Goal: Complete application form: Complete application form

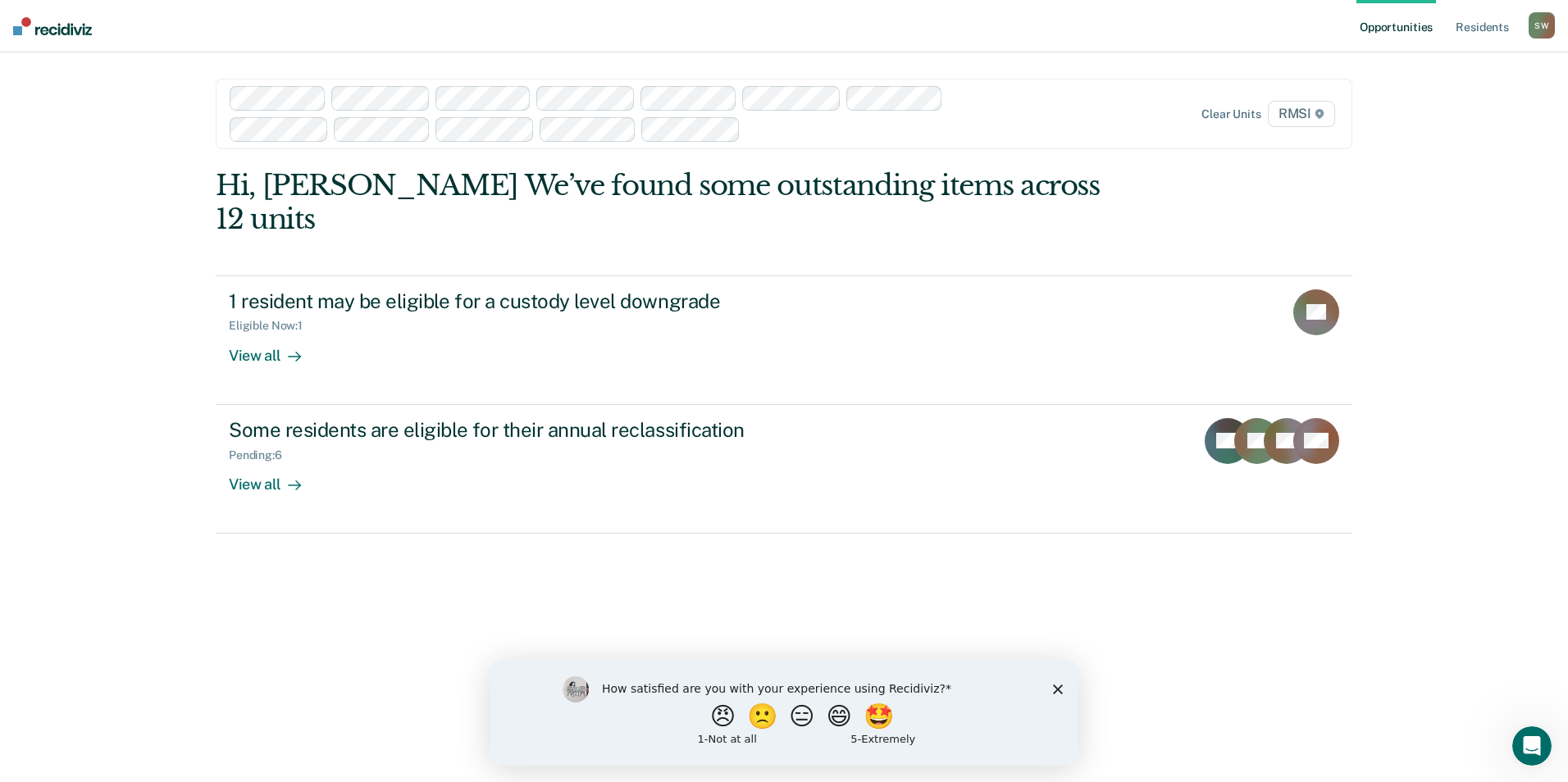
click at [1055, 686] on polygon "Close survey" at bounding box center [1057, 689] width 10 height 10
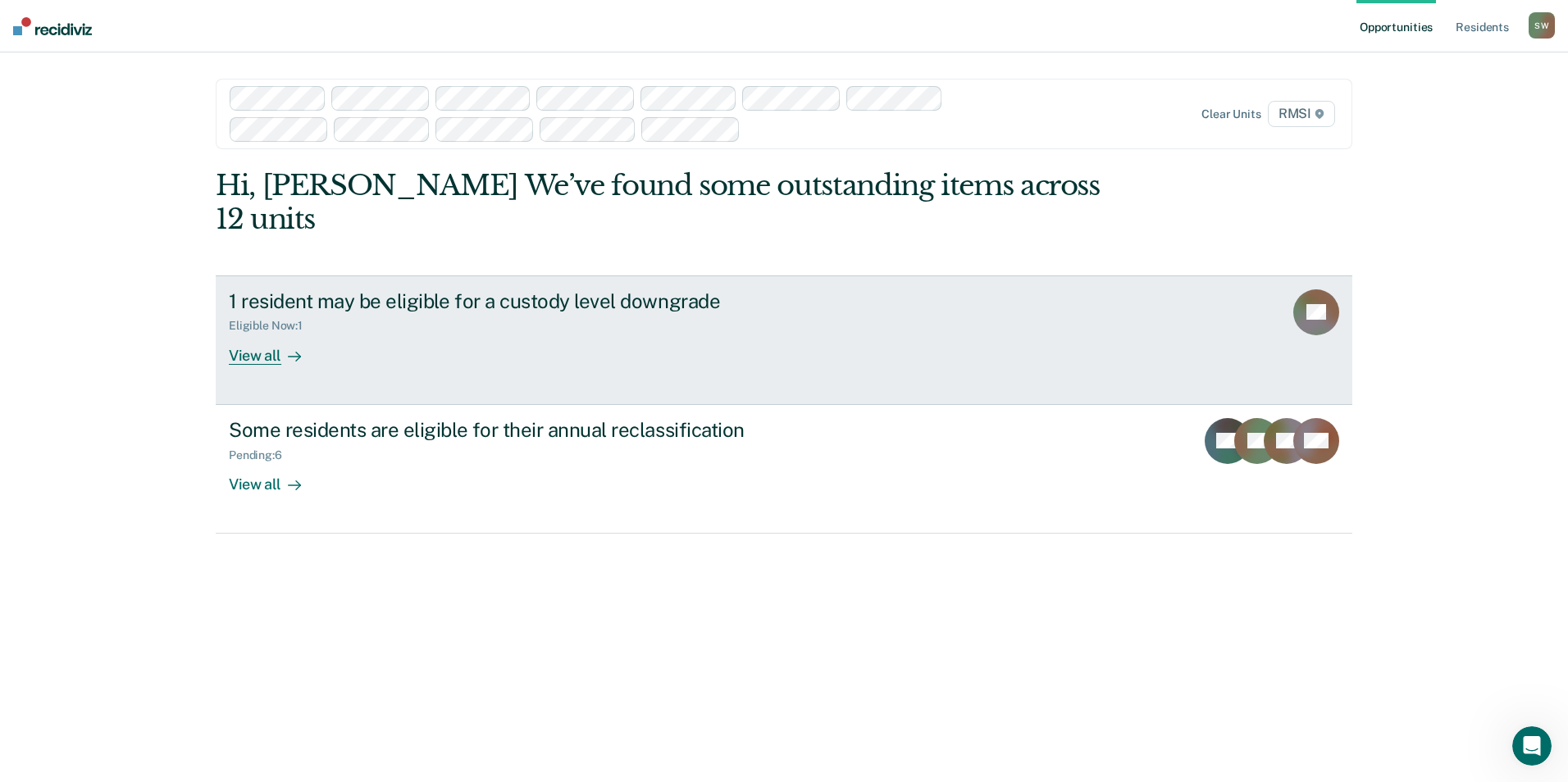
click at [394, 306] on div "1 resident may be eligible for a custody level downgrade Eligible Now : 1 View …" at bounding box center [535, 326] width 614 height 75
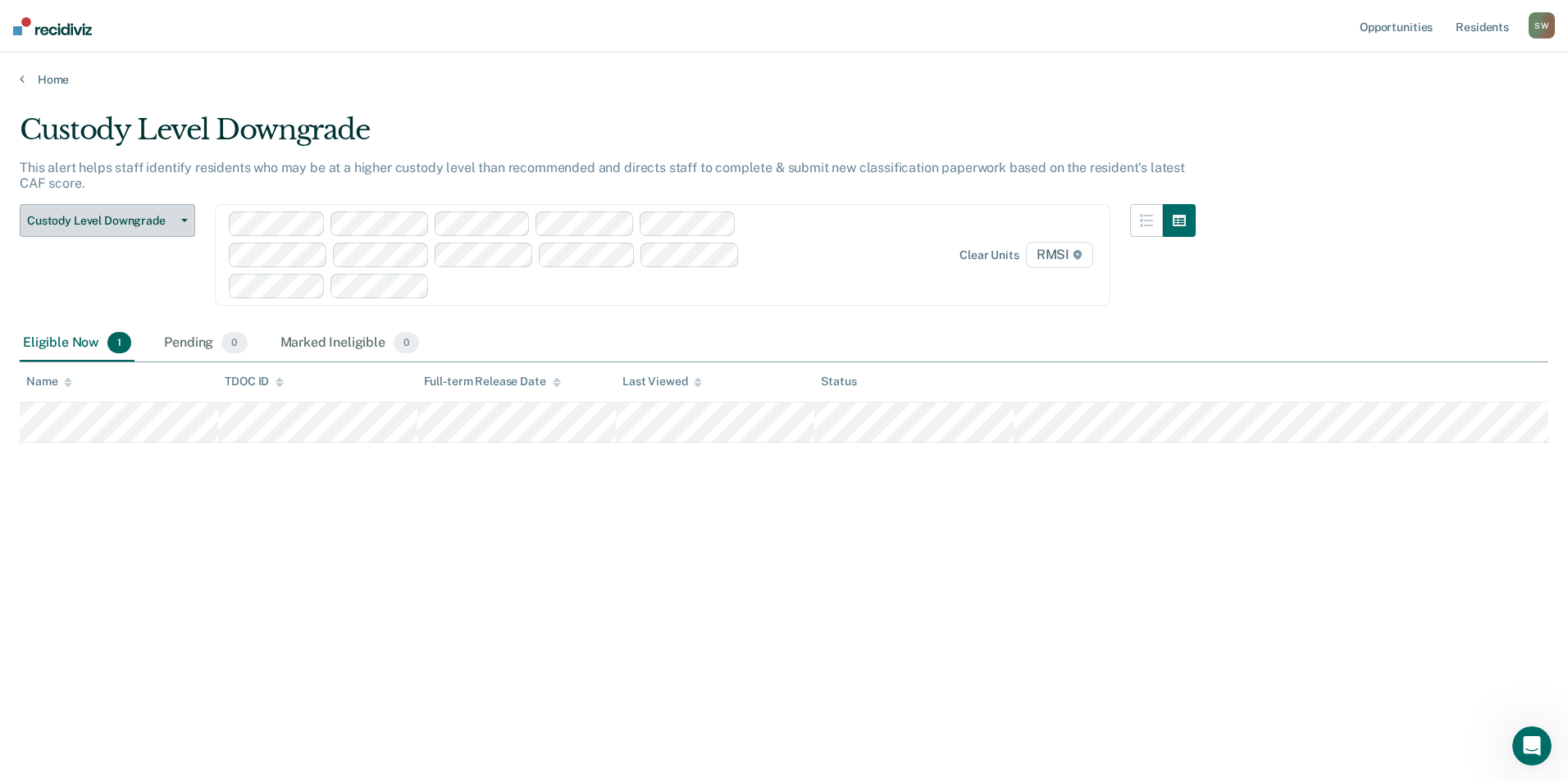
click at [99, 210] on button "Custody Level Downgrade" at bounding box center [107, 220] width 175 height 32
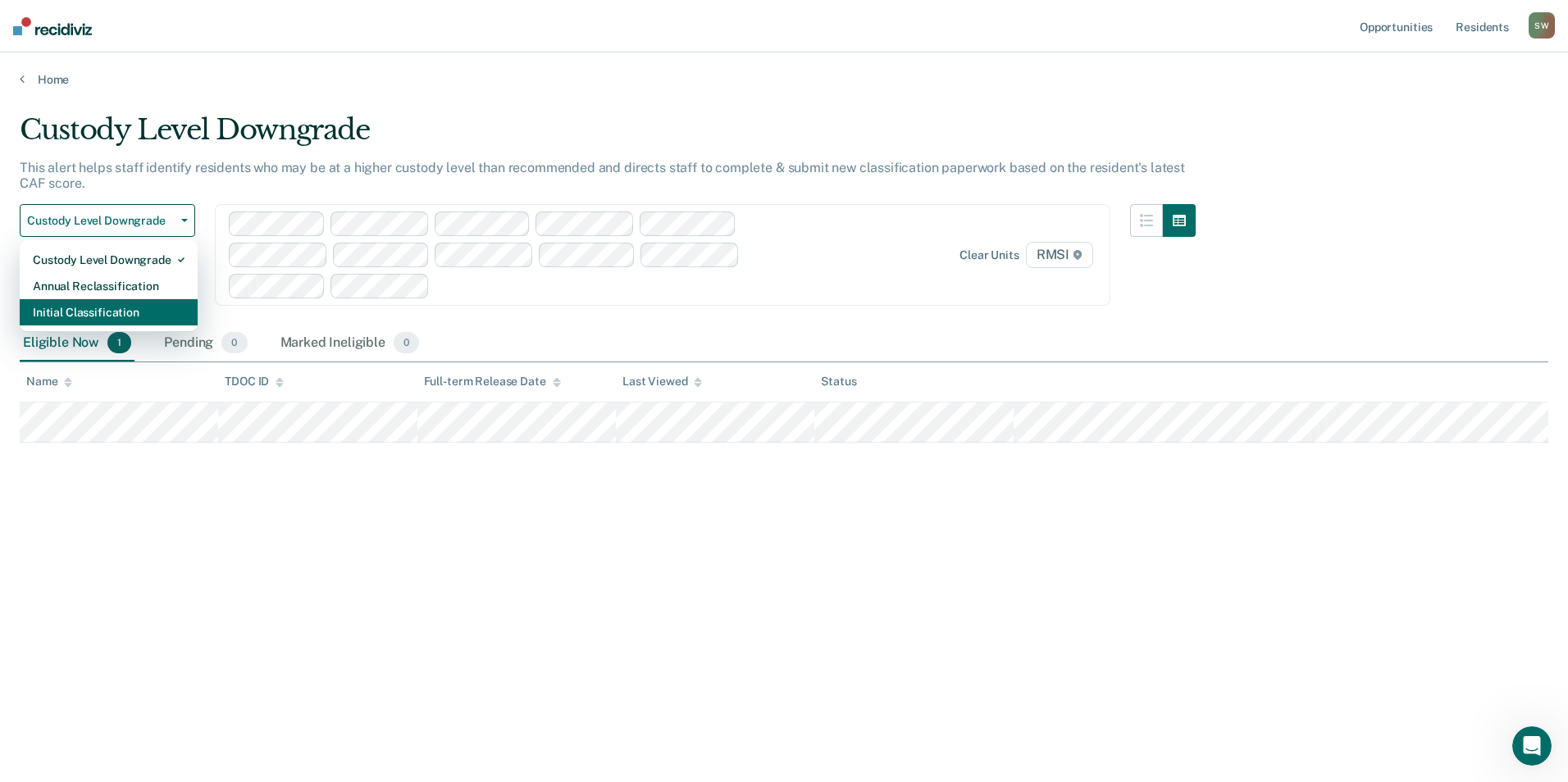
click at [91, 316] on div "Initial Classification" at bounding box center [108, 312] width 152 height 26
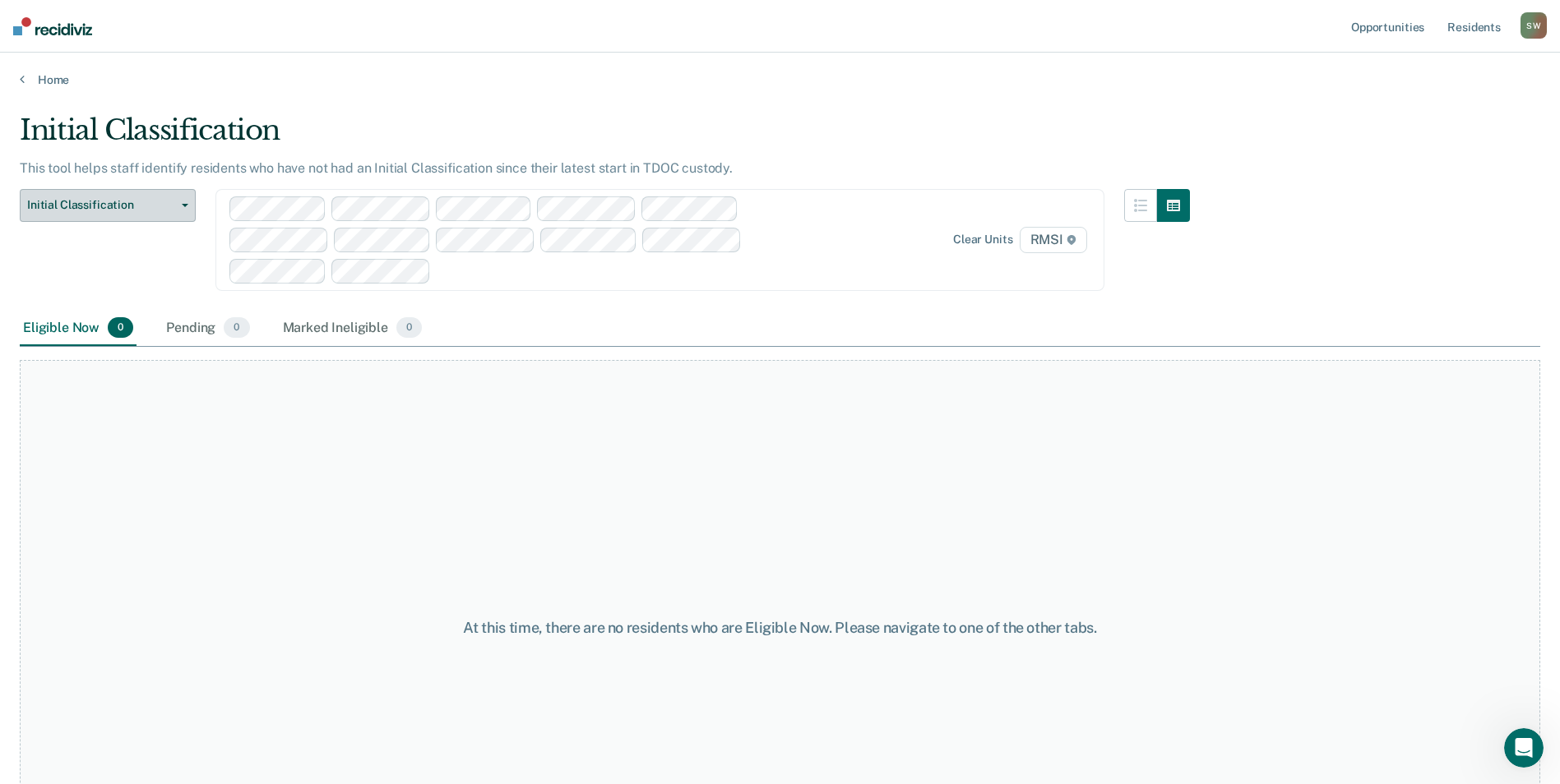
click at [127, 207] on span "Initial Classification" at bounding box center [101, 205] width 148 height 14
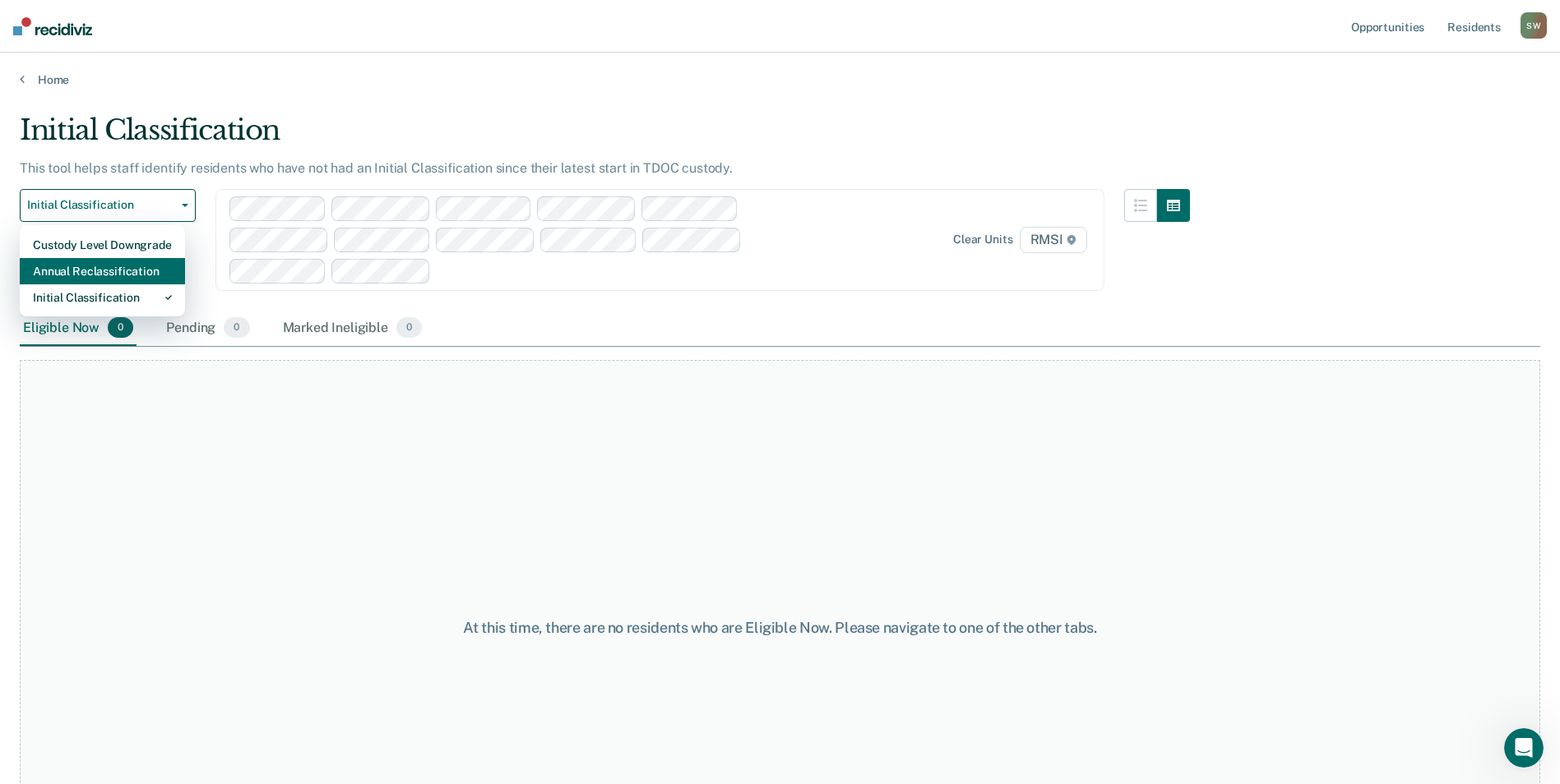
click at [106, 273] on div "Annual Reclassification" at bounding box center [101, 271] width 139 height 27
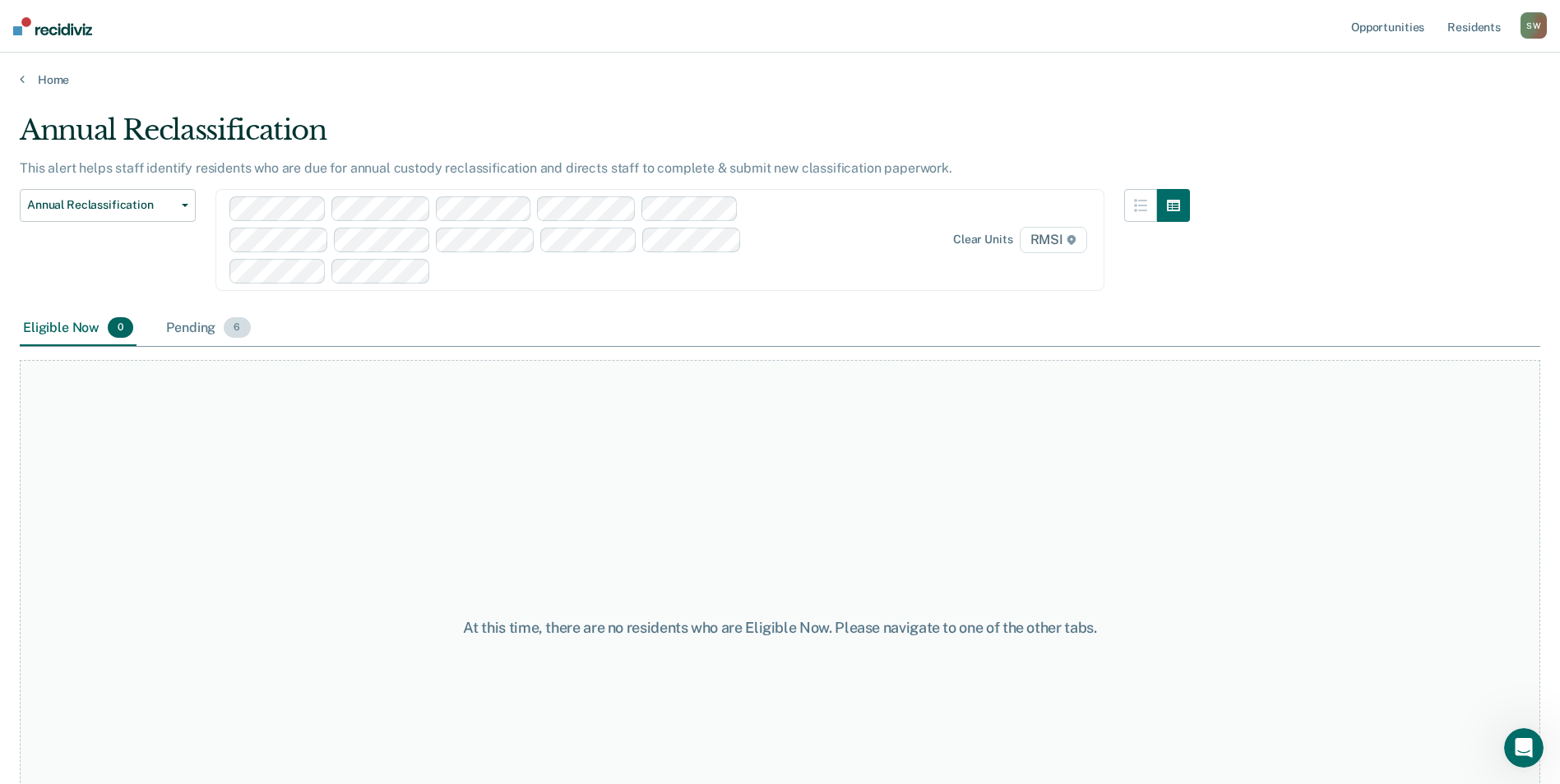
click at [194, 333] on div "Pending 6" at bounding box center [208, 328] width 90 height 36
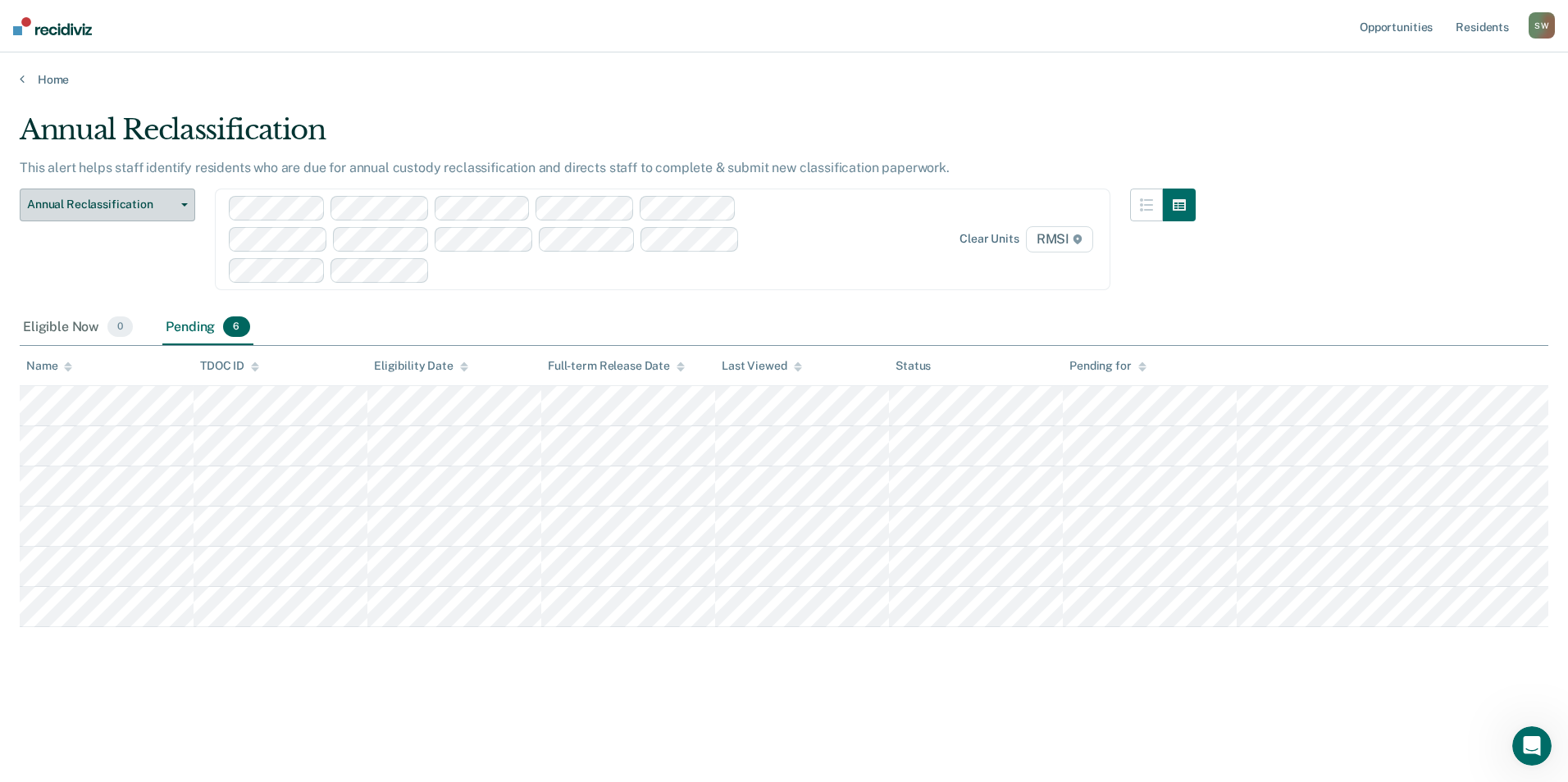
click at [112, 196] on button "Annual Reclassification" at bounding box center [107, 204] width 175 height 32
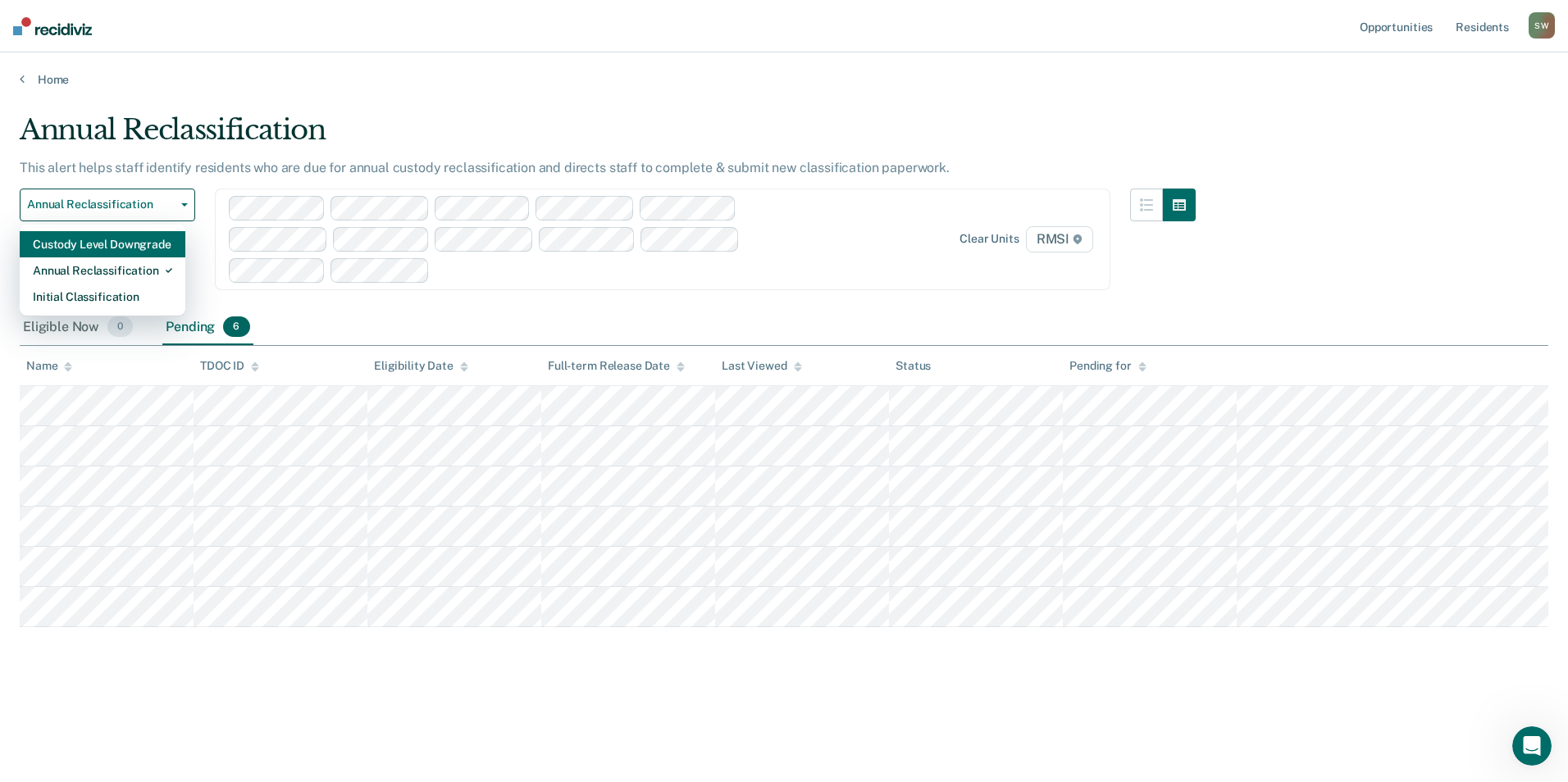
click at [113, 240] on div "Custody Level Downgrade" at bounding box center [102, 244] width 139 height 26
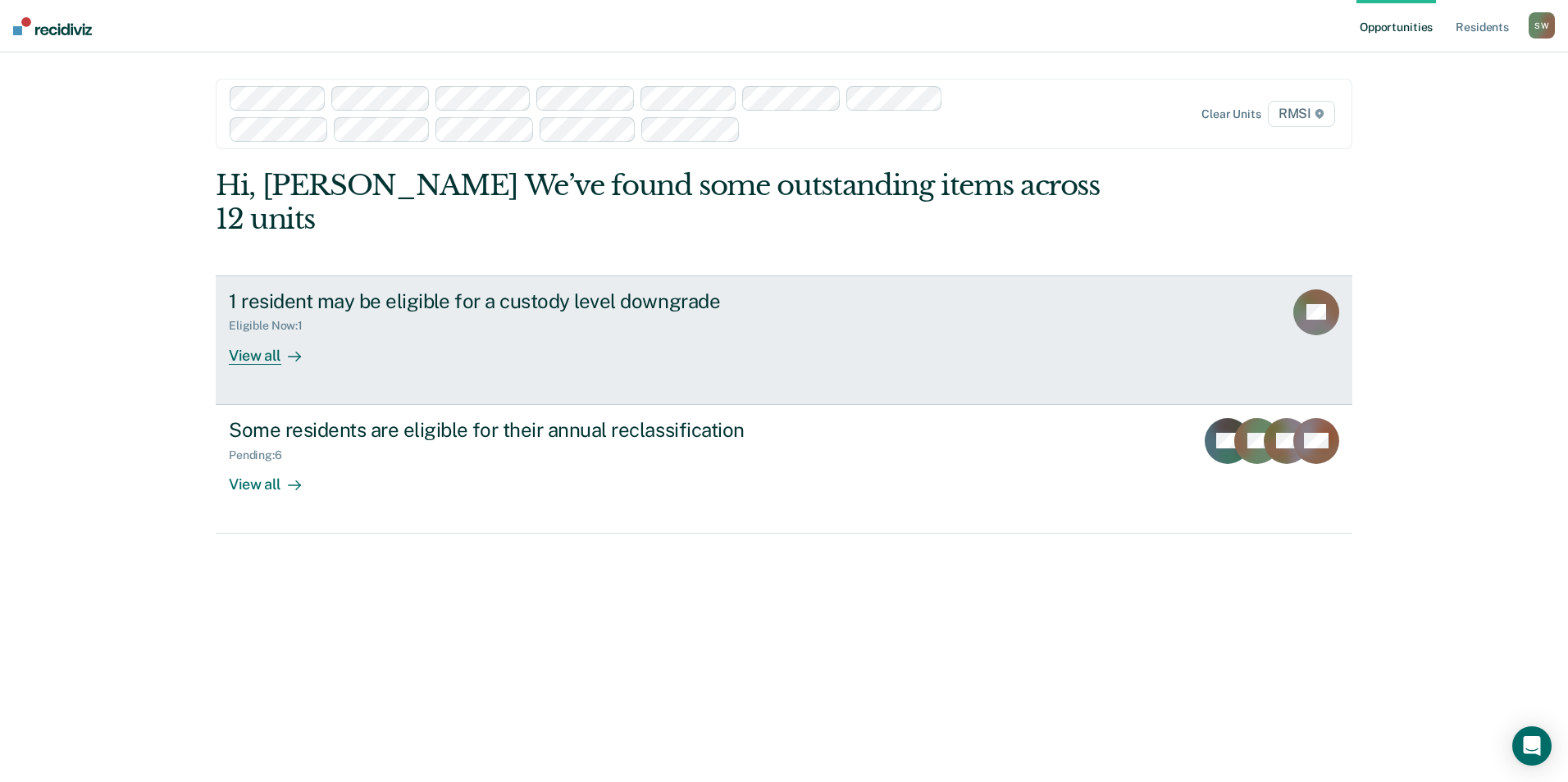
click at [281, 318] on div "Eligible Now : 1" at bounding box center [271, 325] width 87 height 14
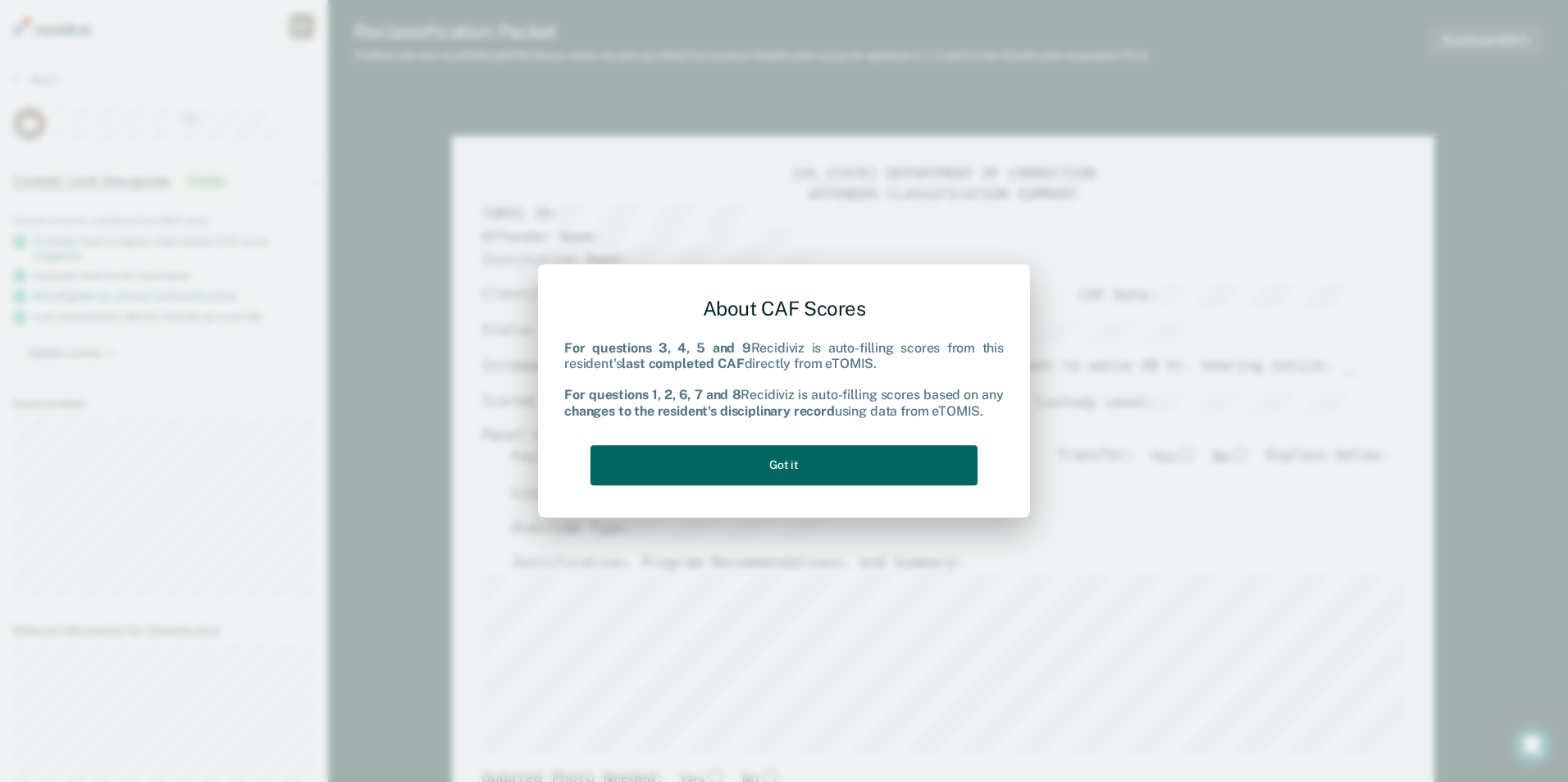
click at [772, 471] on button "Got it" at bounding box center [783, 464] width 387 height 40
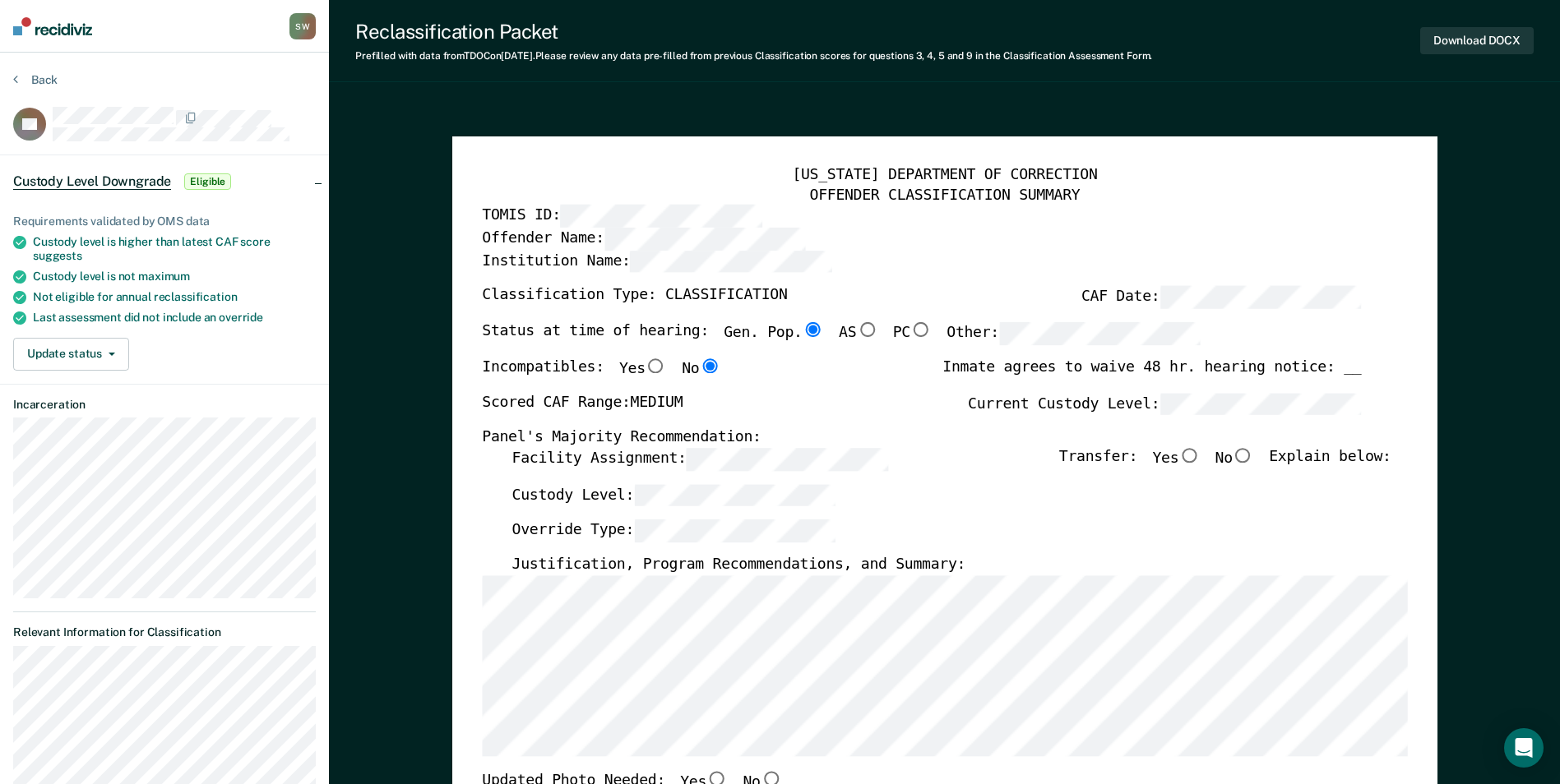
click at [1254, 457] on input "No" at bounding box center [1243, 455] width 22 height 15
type textarea "x"
radio input "true"
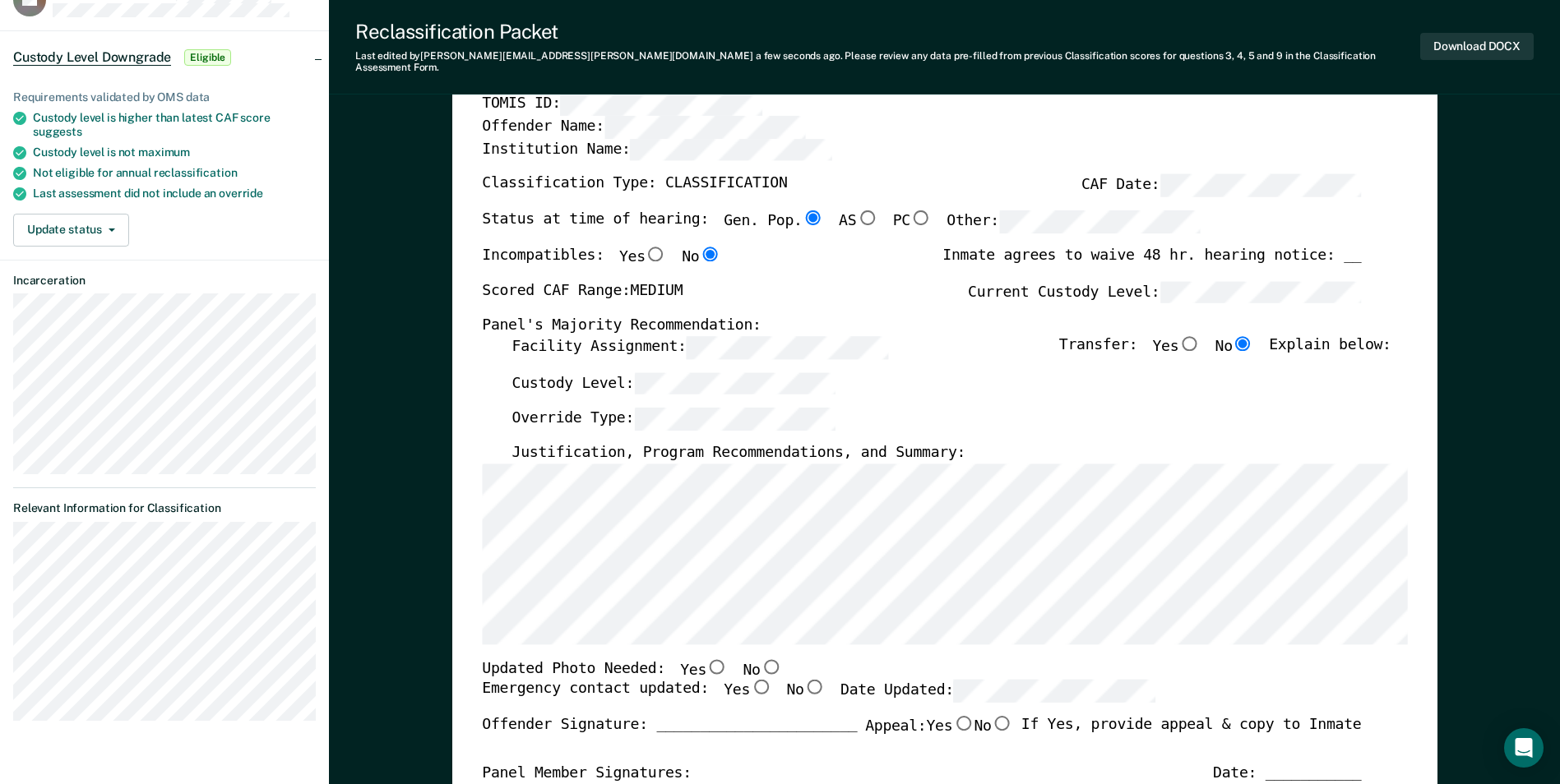
scroll to position [247, 0]
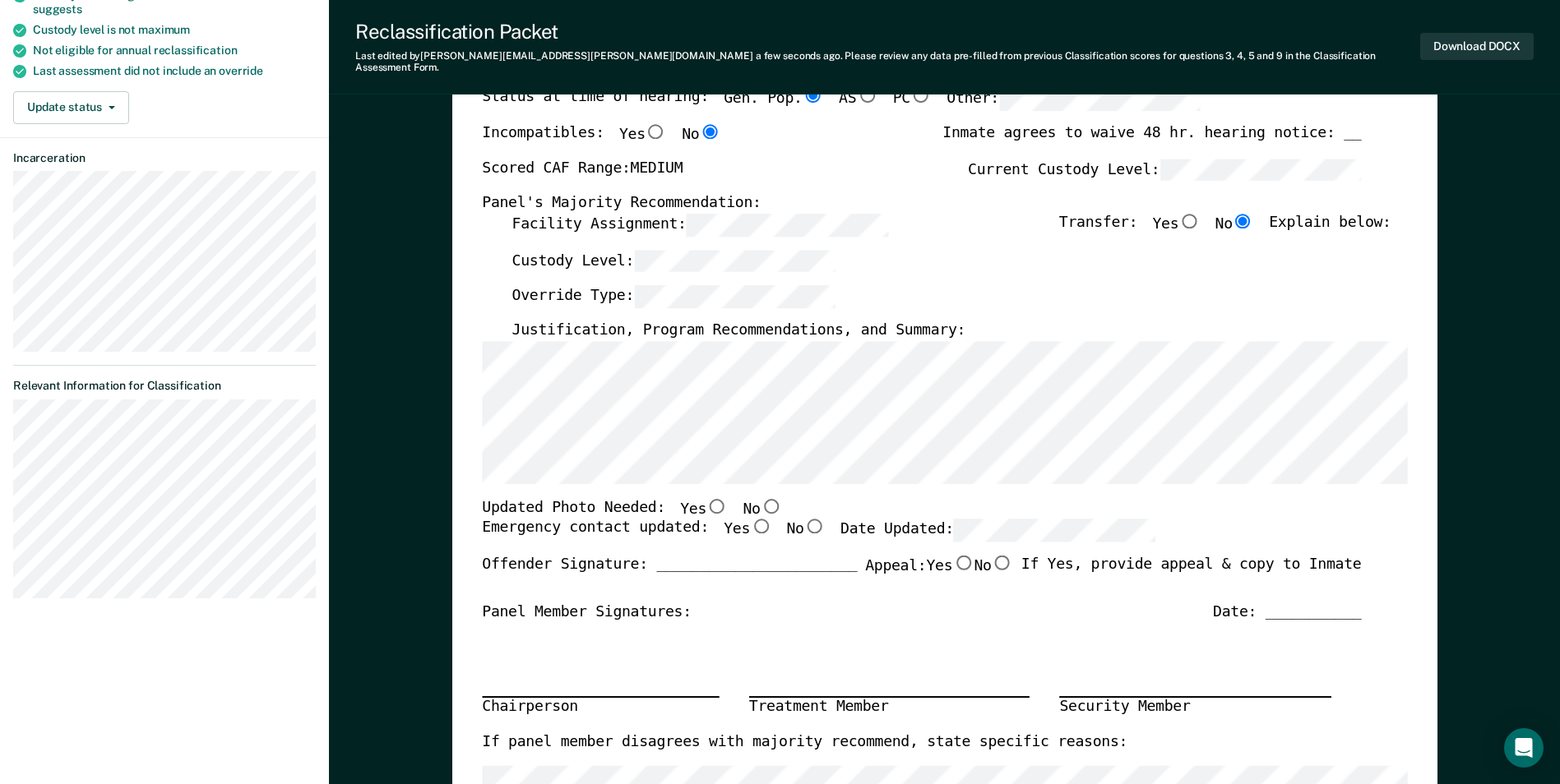
click at [473, 473] on div "TENNESSEE DEPARTMENT OF CORRECTION OFFENDER CLASSIFICATION SUMMARY TOMIS ID: Of…" at bounding box center [945, 543] width 985 height 1283
click at [760, 498] on input "No" at bounding box center [771, 505] width 22 height 15
type textarea "x"
radio input "true"
click at [750, 519] on input "Yes" at bounding box center [761, 526] width 22 height 15
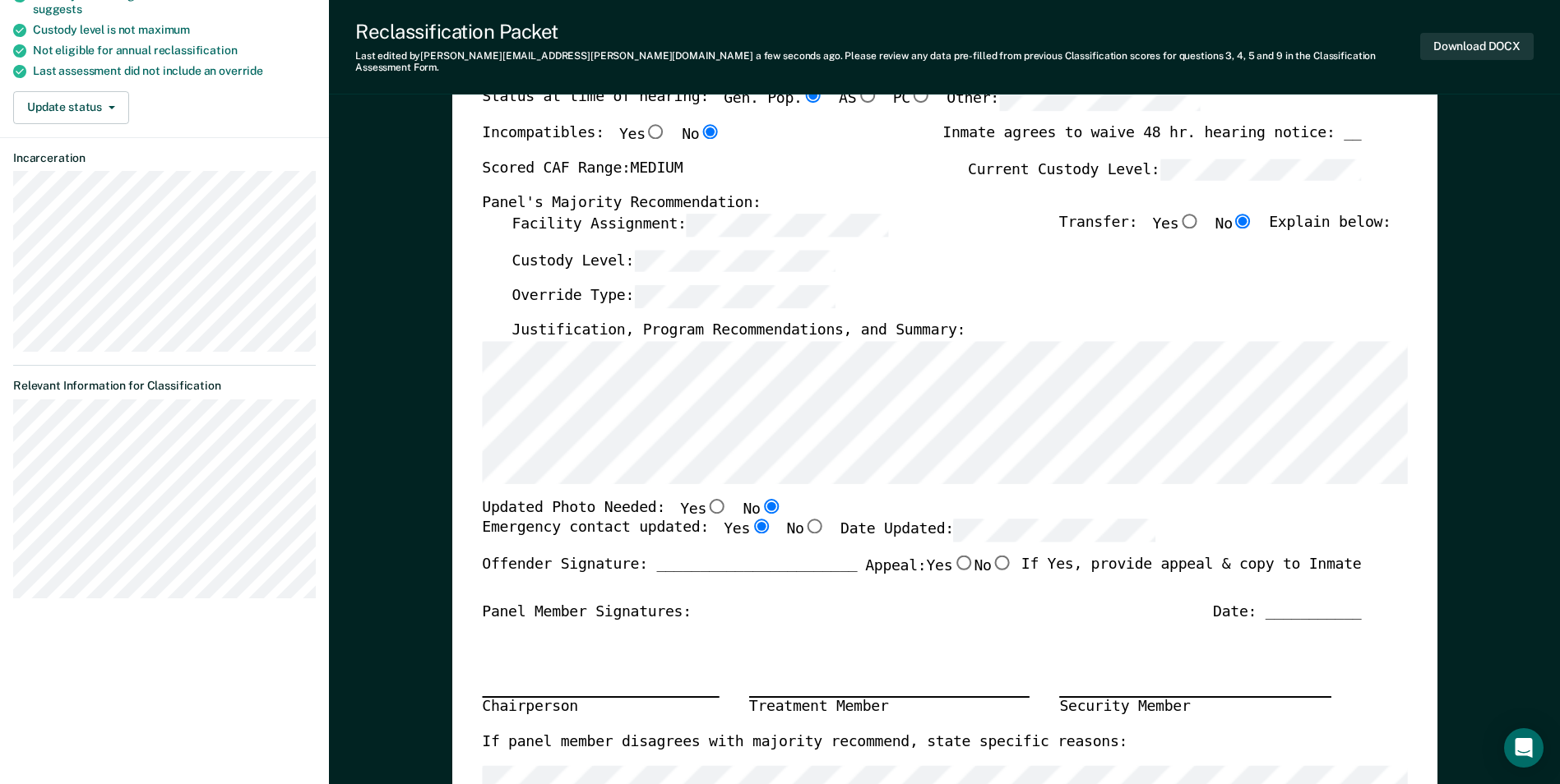
type textarea "x"
radio input "true"
drag, startPoint x: 902, startPoint y: 555, endPoint x: 918, endPoint y: 582, distance: 31.4
click at [902, 556] on label "Appeal: Yes No" at bounding box center [939, 572] width 148 height 34
click at [953, 556] on input "Yes" at bounding box center [963, 562] width 22 height 15
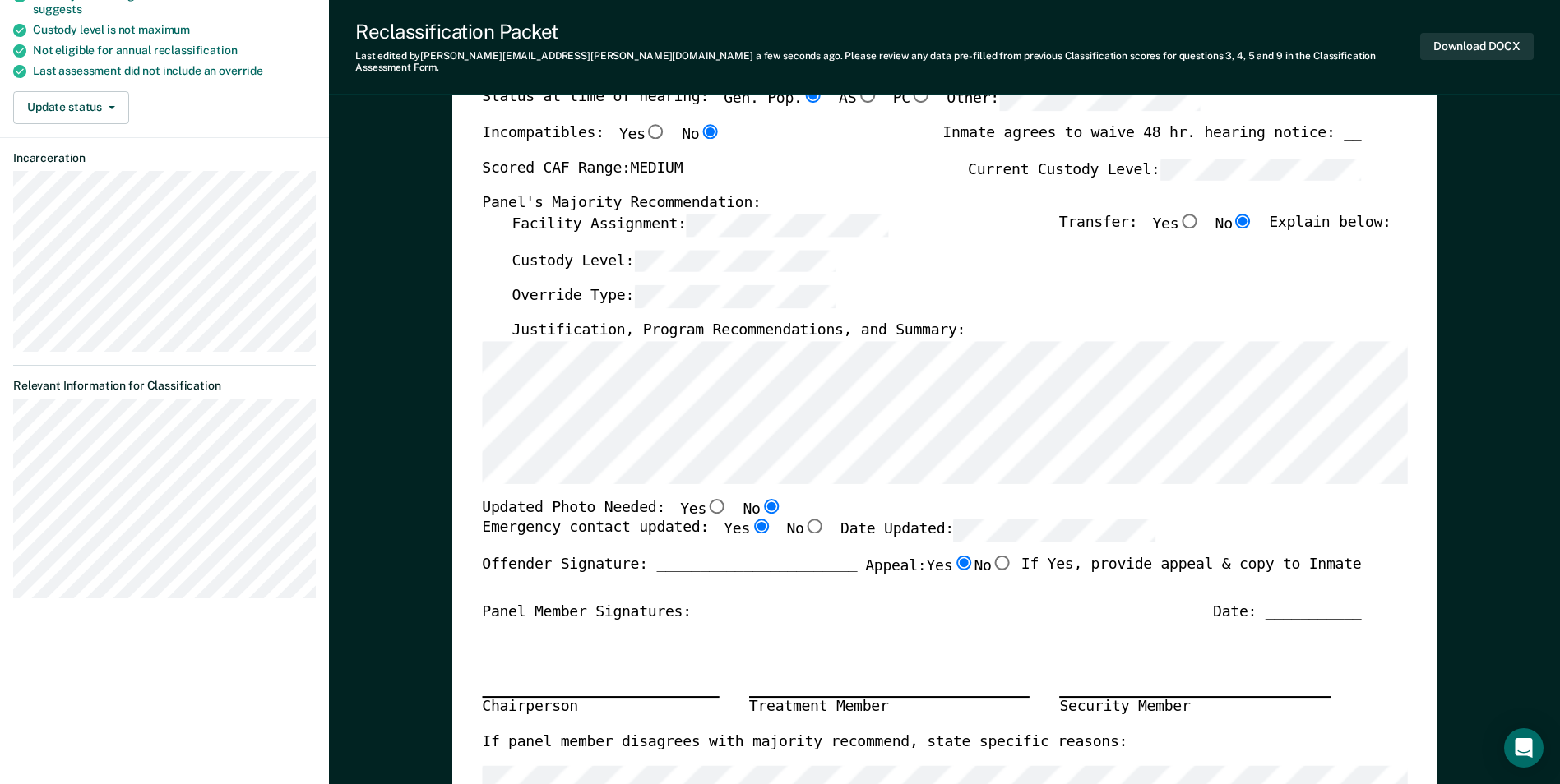
type textarea "x"
radio input "true"
click at [921, 602] on div "Panel Member Signatures: Date: ___________" at bounding box center [921, 612] width 879 height 20
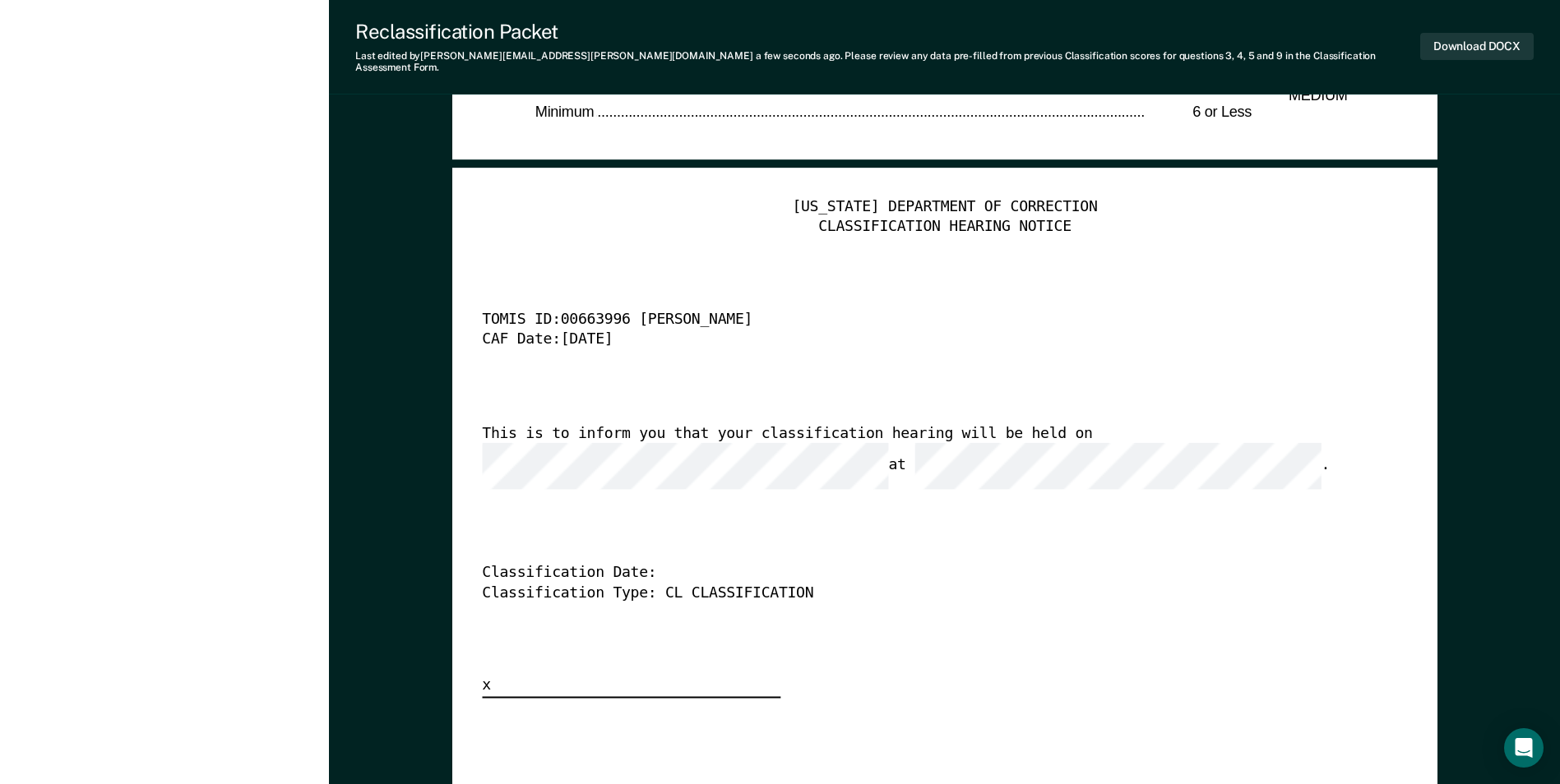
scroll to position [4027, 0]
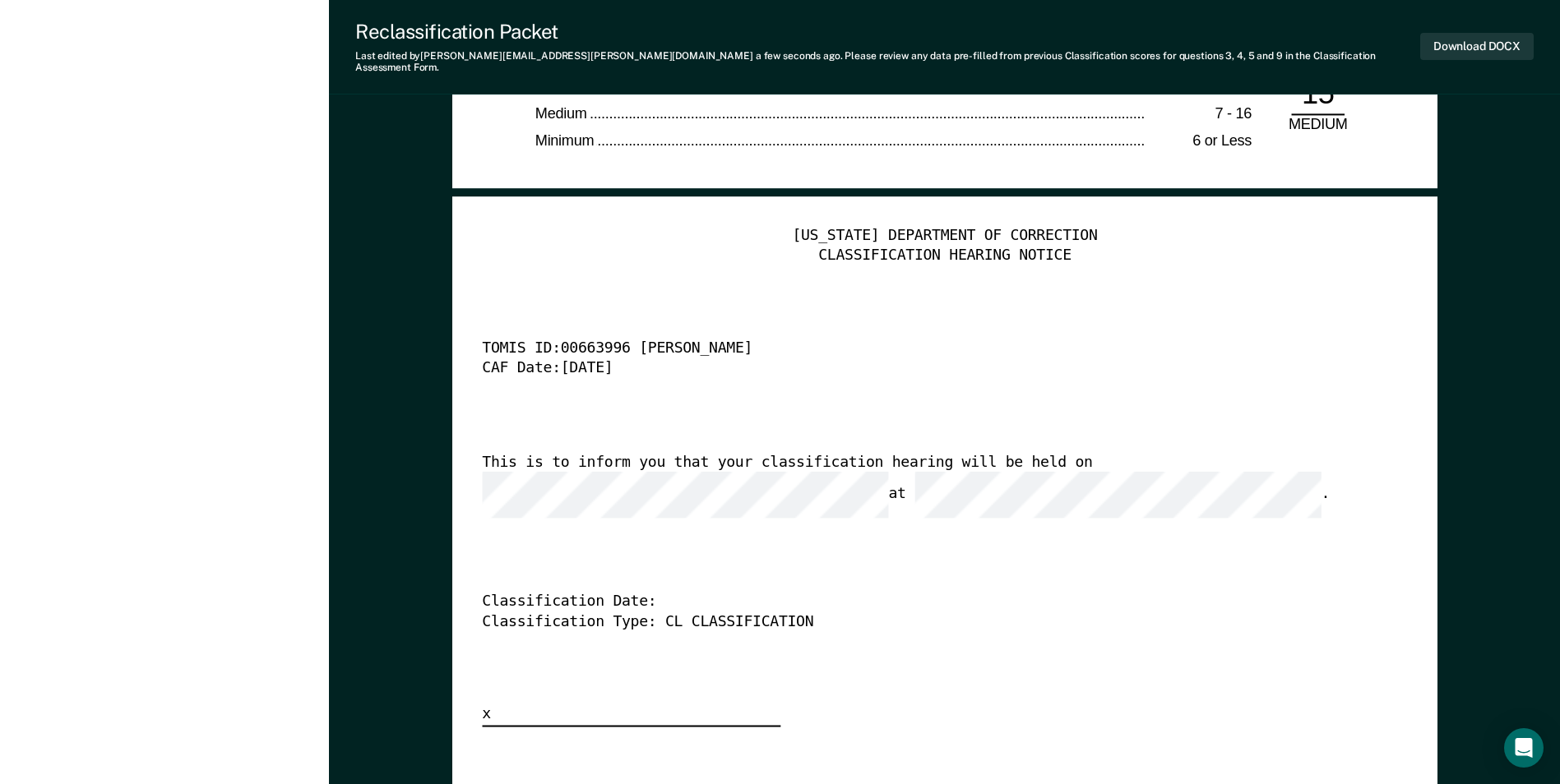
click at [1089, 366] on div "CAF Date: 8/15/25" at bounding box center [921, 369] width 879 height 20
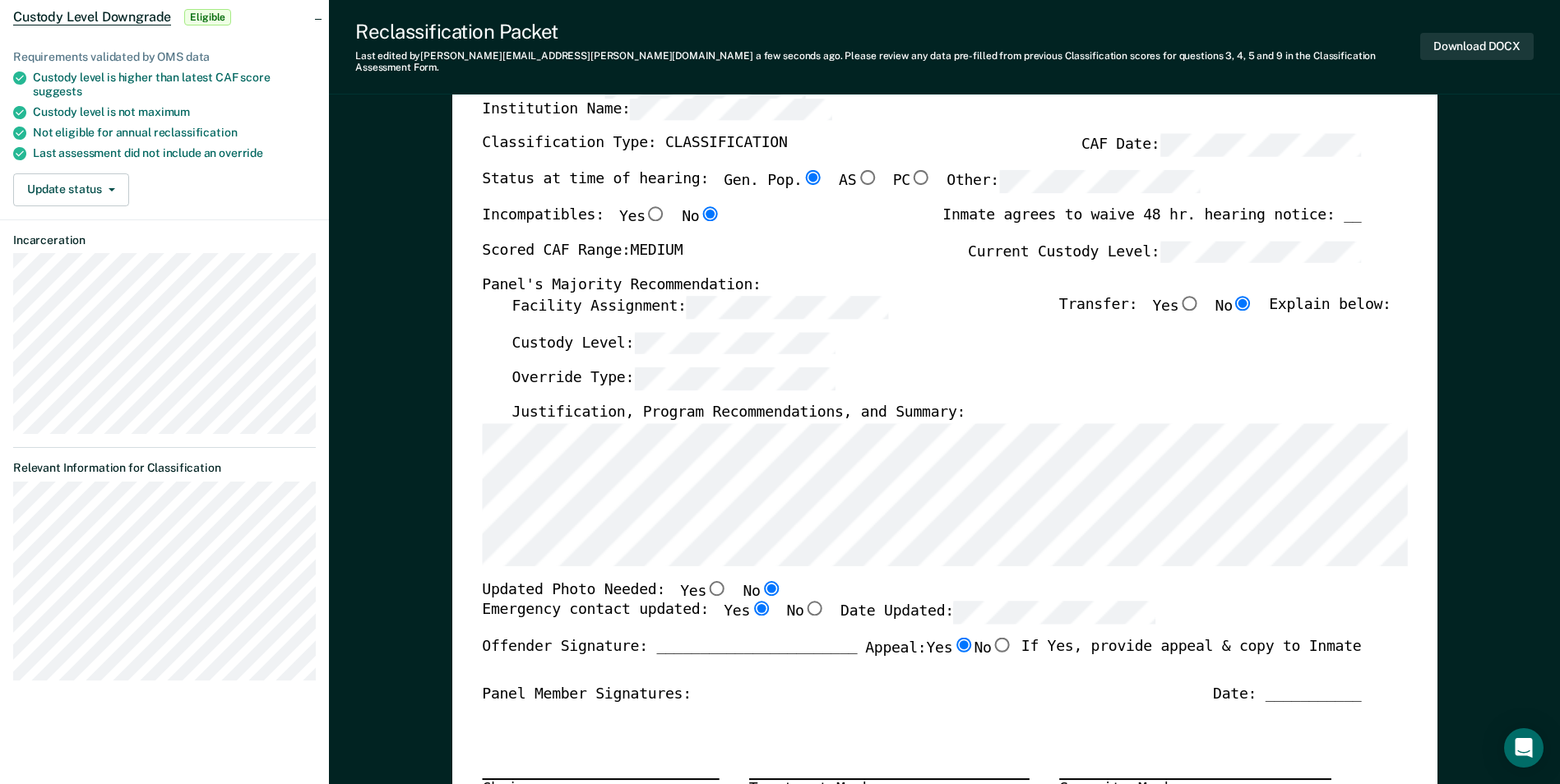
scroll to position [0, 0]
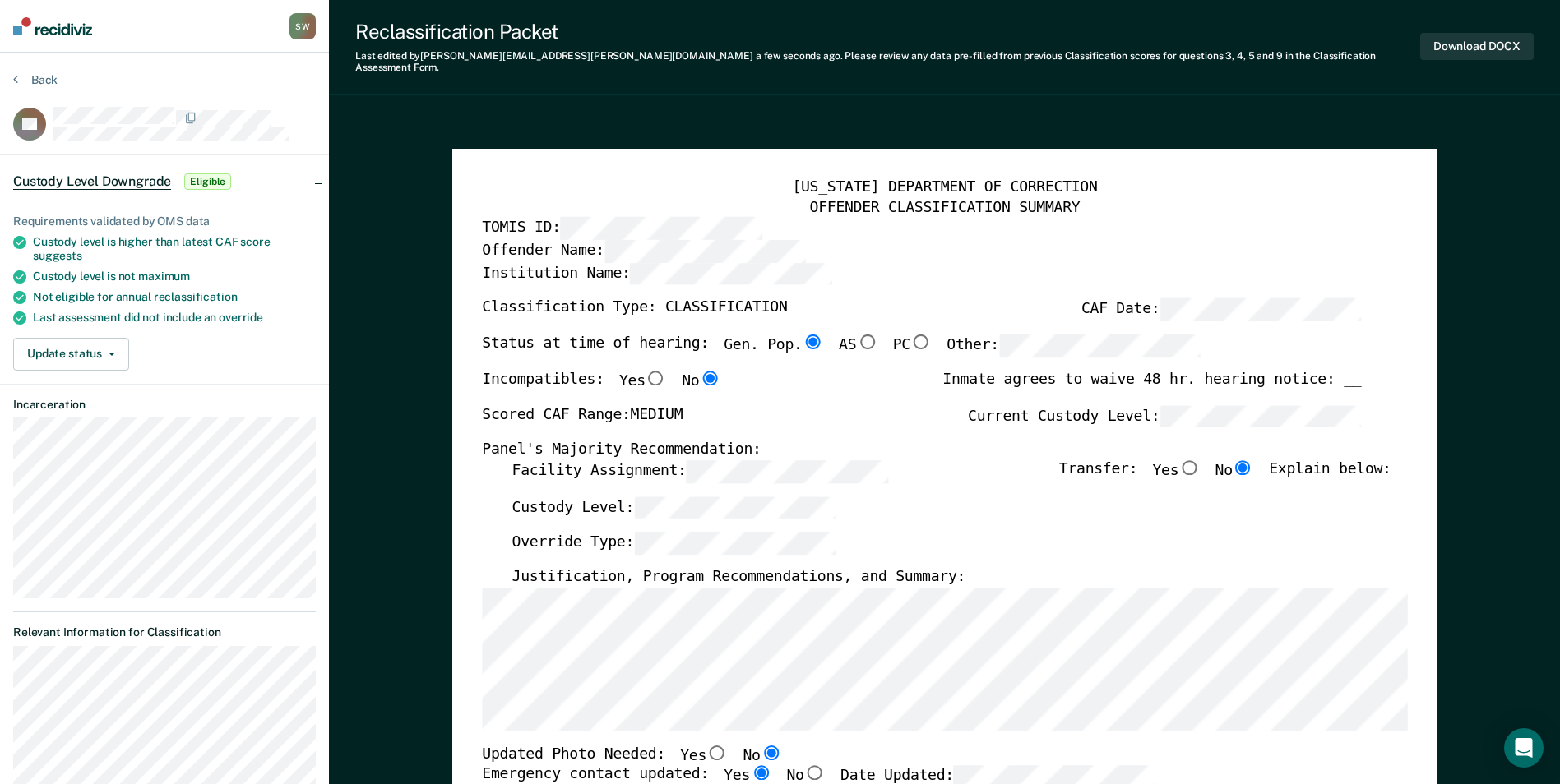
click at [802, 335] on input "Gen. Pop." at bounding box center [813, 342] width 22 height 15
type textarea "x"
radio input "false"
click at [947, 335] on label "Other:" at bounding box center [1073, 346] width 255 height 23
click at [1194, 335] on div "Status at time of hearing: Gen. Pop. AS PC Other:" at bounding box center [921, 353] width 879 height 36
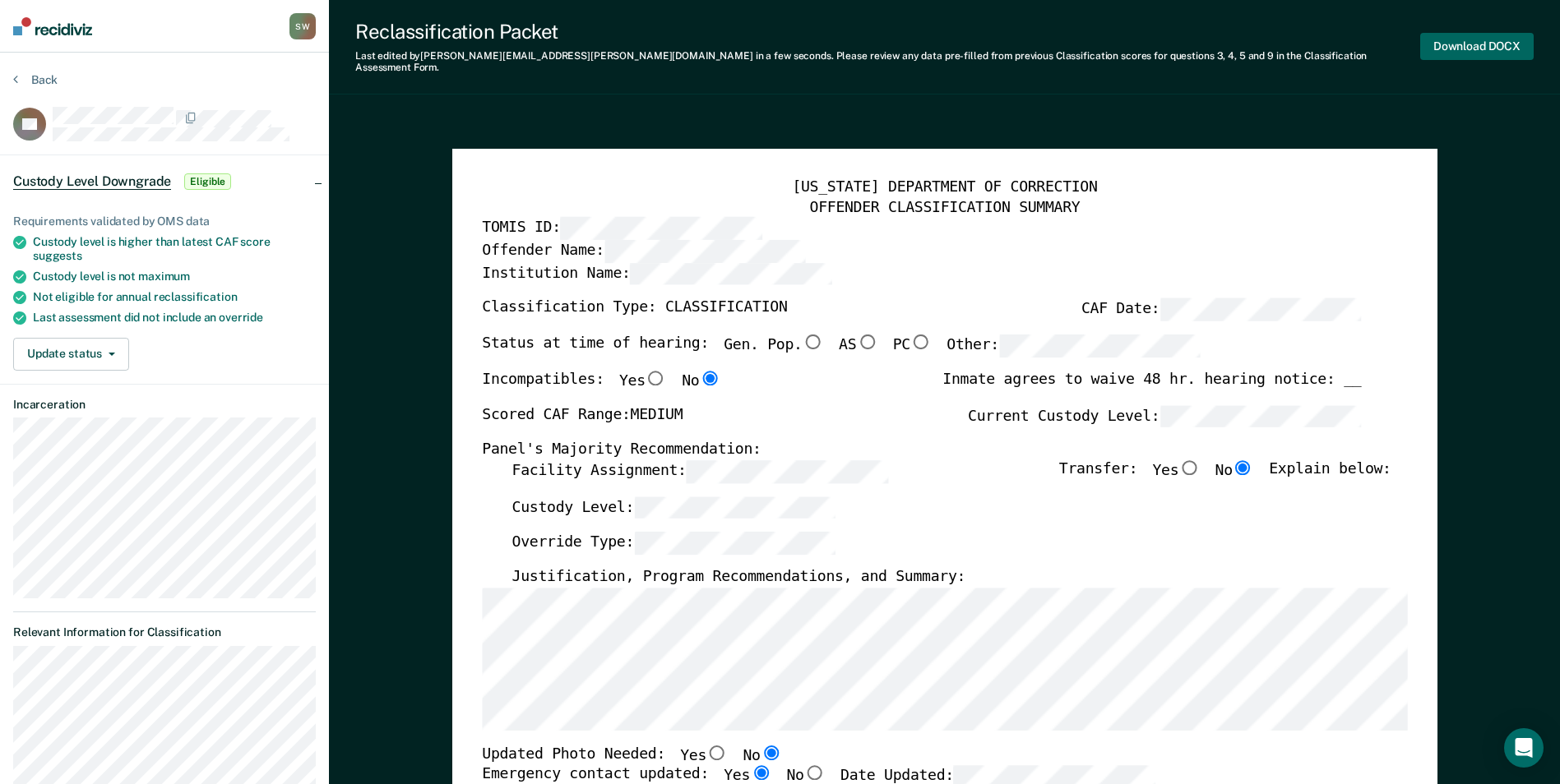
click at [1483, 35] on button "Download DOCX" at bounding box center [1476, 46] width 113 height 28
type textarea "x"
